Goal: Information Seeking & Learning: Learn about a topic

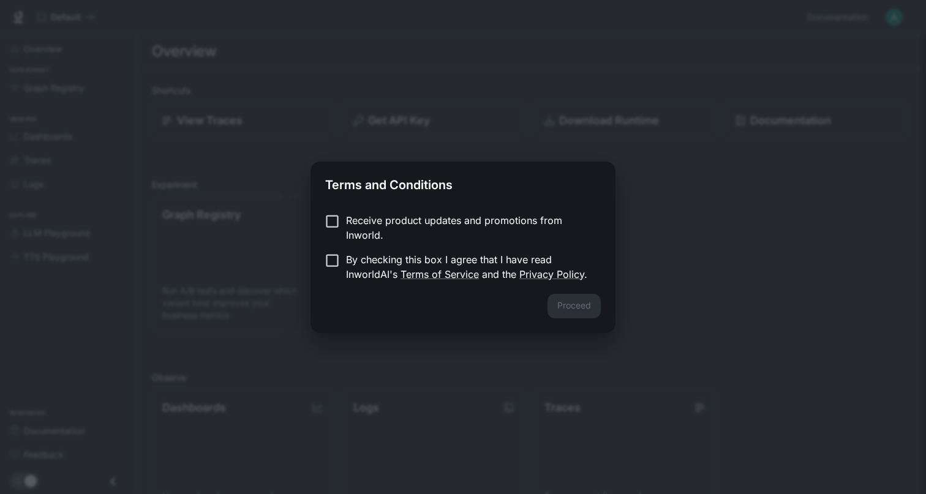
click at [396, 224] on p "Receive product updates and promotions from Inworld." at bounding box center [468, 227] width 245 height 29
click at [385, 254] on p "By checking this box I agree that I have read InworldAI's Terms of Service and …" at bounding box center [468, 266] width 245 height 29
click at [559, 303] on button "Proceed" at bounding box center [574, 306] width 53 height 25
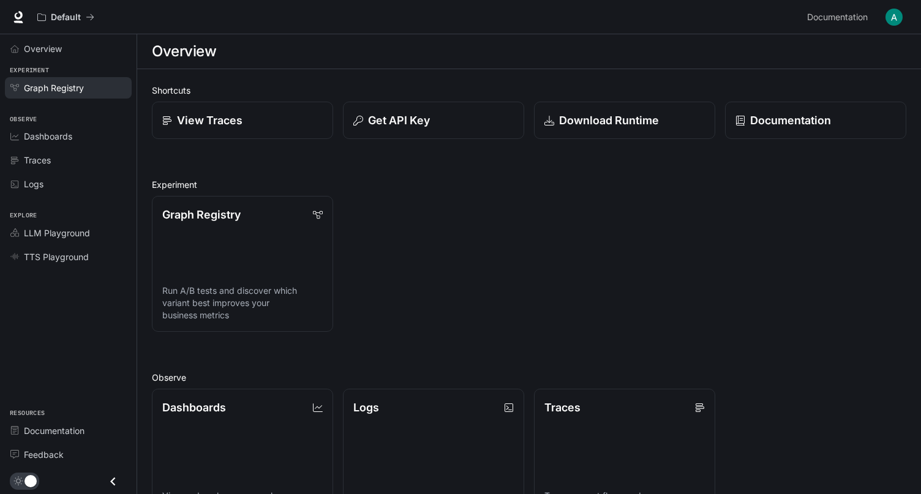
click at [51, 83] on span "Graph Registry" at bounding box center [54, 87] width 60 height 13
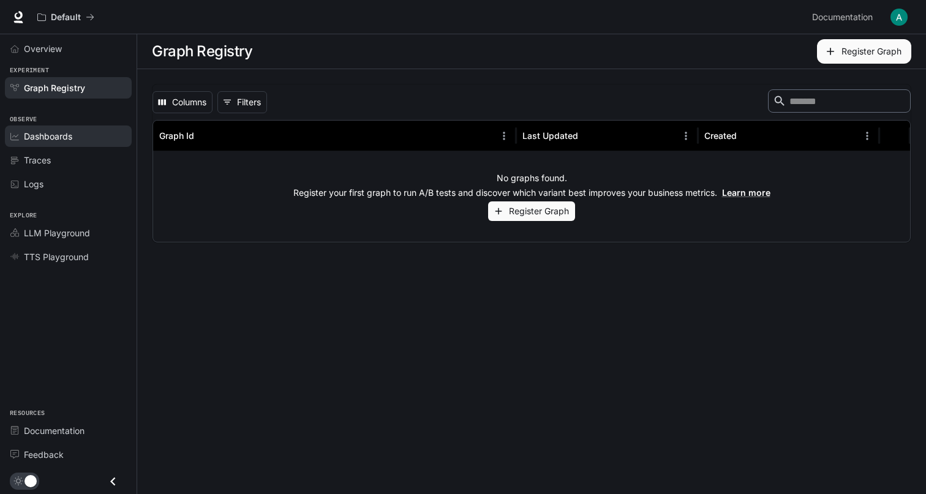
click at [71, 140] on span "Dashboards" at bounding box center [48, 136] width 48 height 13
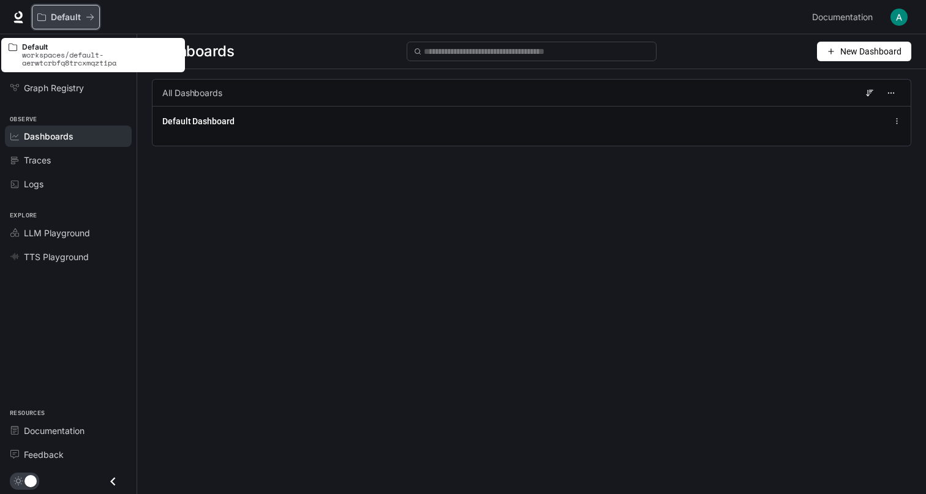
click at [77, 20] on p "Default" at bounding box center [66, 17] width 30 height 10
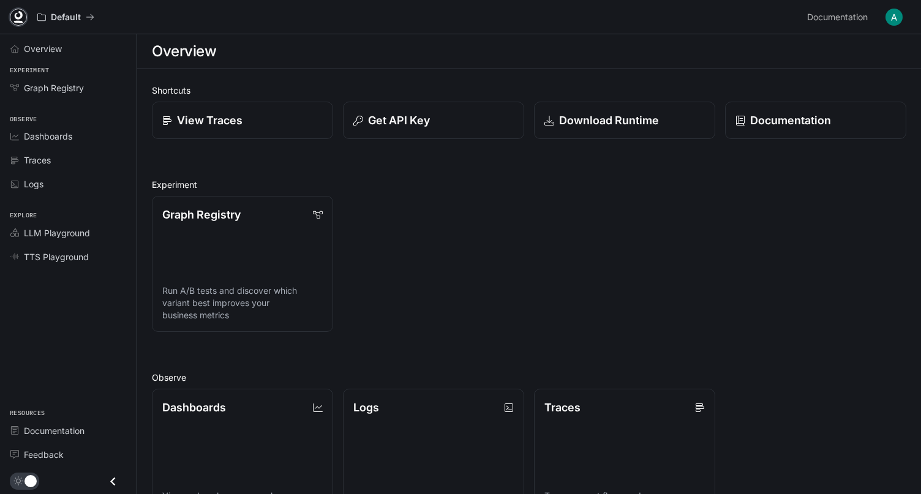
click at [19, 25] on link at bounding box center [18, 17] width 17 height 17
click at [77, 440] on link "Documentation" at bounding box center [68, 430] width 127 height 21
